Goal: Information Seeking & Learning: Find specific page/section

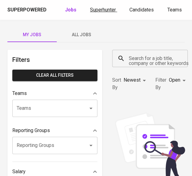
drag, startPoint x: 95, startPoint y: 24, endPoint x: 99, endPoint y: 12, distance: 12.9
click at [100, 7] on span "Superhunter" at bounding box center [103, 10] width 26 height 6
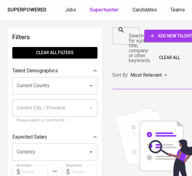
click at [120, 32] on icon at bounding box center [121, 29] width 7 height 7
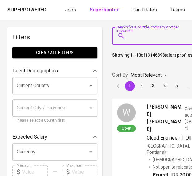
paste input "richardsliking@gmail.com"
type input "richardsliking@gmail.com"
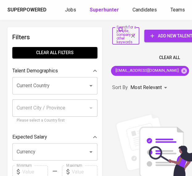
click at [135, 35] on icon "Clear" at bounding box center [133, 36] width 6 height 6
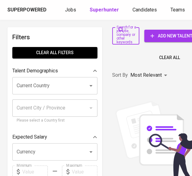
click at [124, 34] on icon at bounding box center [121, 29] width 7 height 7
click at [127, 34] on input "Search for a job title, company or other keywords" at bounding box center [121, 36] width 12 height 12
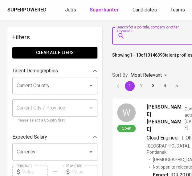
type input "Nadia Rahma Pramesti"
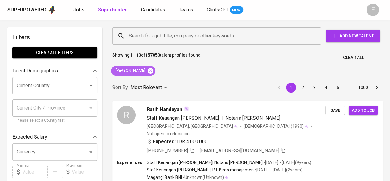
click at [154, 69] on icon at bounding box center [150, 70] width 7 height 7
click at [150, 38] on input "Search for a job title, company or other keywords" at bounding box center [218, 36] width 182 height 12
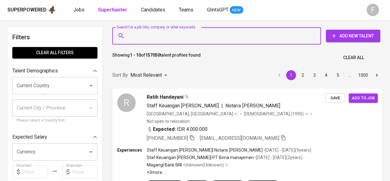
paste input "Dimas Hafidh Ronaldo"
type input "Dimas Hafidh Ronaldo"
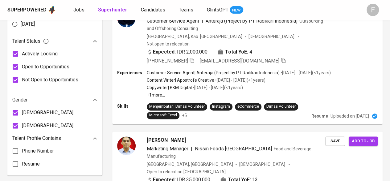
scroll to position [32, 0]
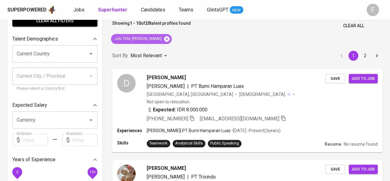
click at [170, 37] on icon at bounding box center [167, 39] width 6 height 6
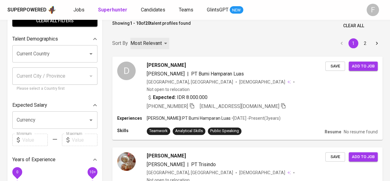
click at [168, 38] on div "Most Relevant" at bounding box center [150, 43] width 39 height 11
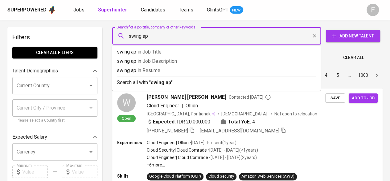
type input "swing app"
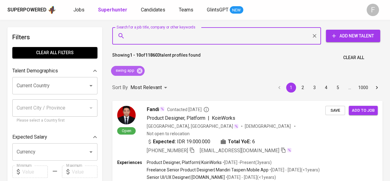
drag, startPoint x: 141, startPoint y: 71, endPoint x: 29, endPoint y: 2, distance: 131.7
click at [140, 71] on icon at bounding box center [139, 70] width 7 height 7
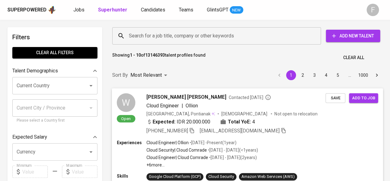
scroll to position [93, 0]
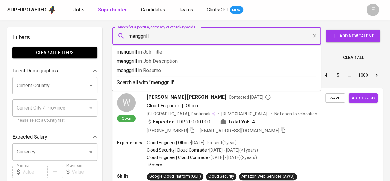
type input "menggrilla"
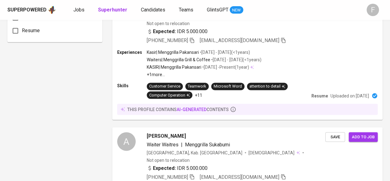
scroll to position [904, 0]
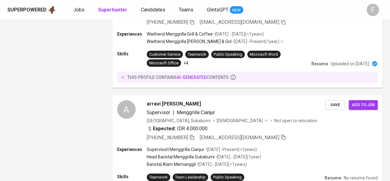
drag, startPoint x: 141, startPoint y: 152, endPoint x: 0, endPoint y: 1, distance: 206.1
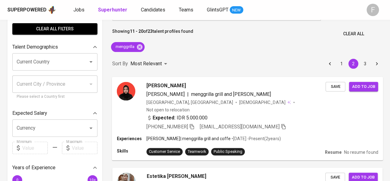
scroll to position [116, 0]
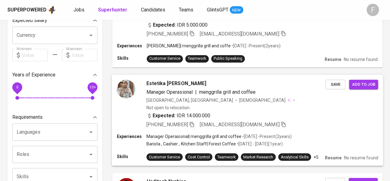
click at [202, 79] on div "Estetika [PERSON_NAME]" at bounding box center [236, 82] width 179 height 7
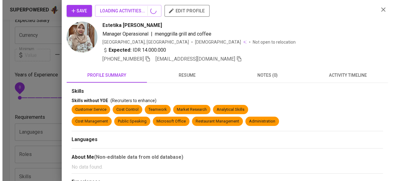
scroll to position [142, 0]
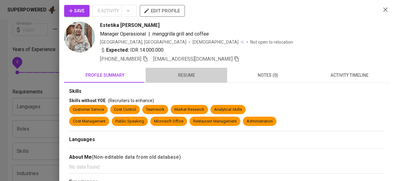
click at [186, 73] on span "resume" at bounding box center [186, 75] width 74 height 8
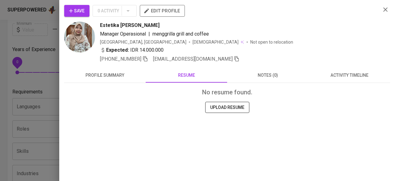
click at [120, 73] on span "profile summary" at bounding box center [105, 75] width 74 height 8
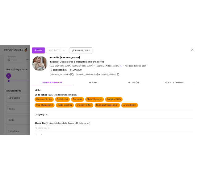
scroll to position [142, 0]
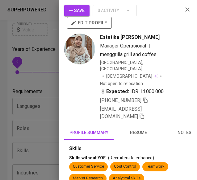
click at [184, 7] on icon "button" at bounding box center [187, 9] width 7 height 7
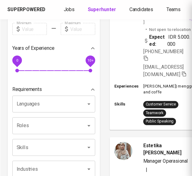
scroll to position [267, 0]
